Goal: Navigation & Orientation: Find specific page/section

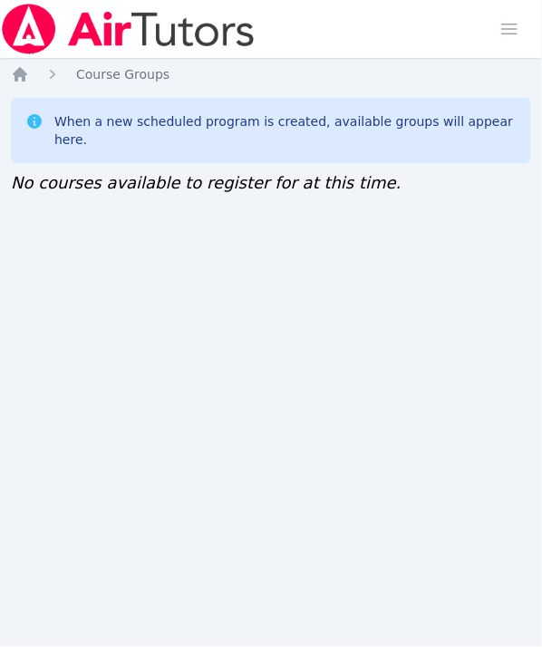
click at [457, 225] on div "Home Sessions Study Groups Students Messages Open user menu Amelia Roberson Ope…" at bounding box center [271, 323] width 542 height 647
click at [427, 254] on div "Home Sessions Study Groups Students Messages Open user menu Amelia Roberson Ope…" at bounding box center [271, 323] width 542 height 647
click at [402, 276] on div "Home Sessions Study Groups Students Messages Open user menu Amelia Roberson Ope…" at bounding box center [271, 323] width 542 height 647
